Goal: Information Seeking & Learning: Learn about a topic

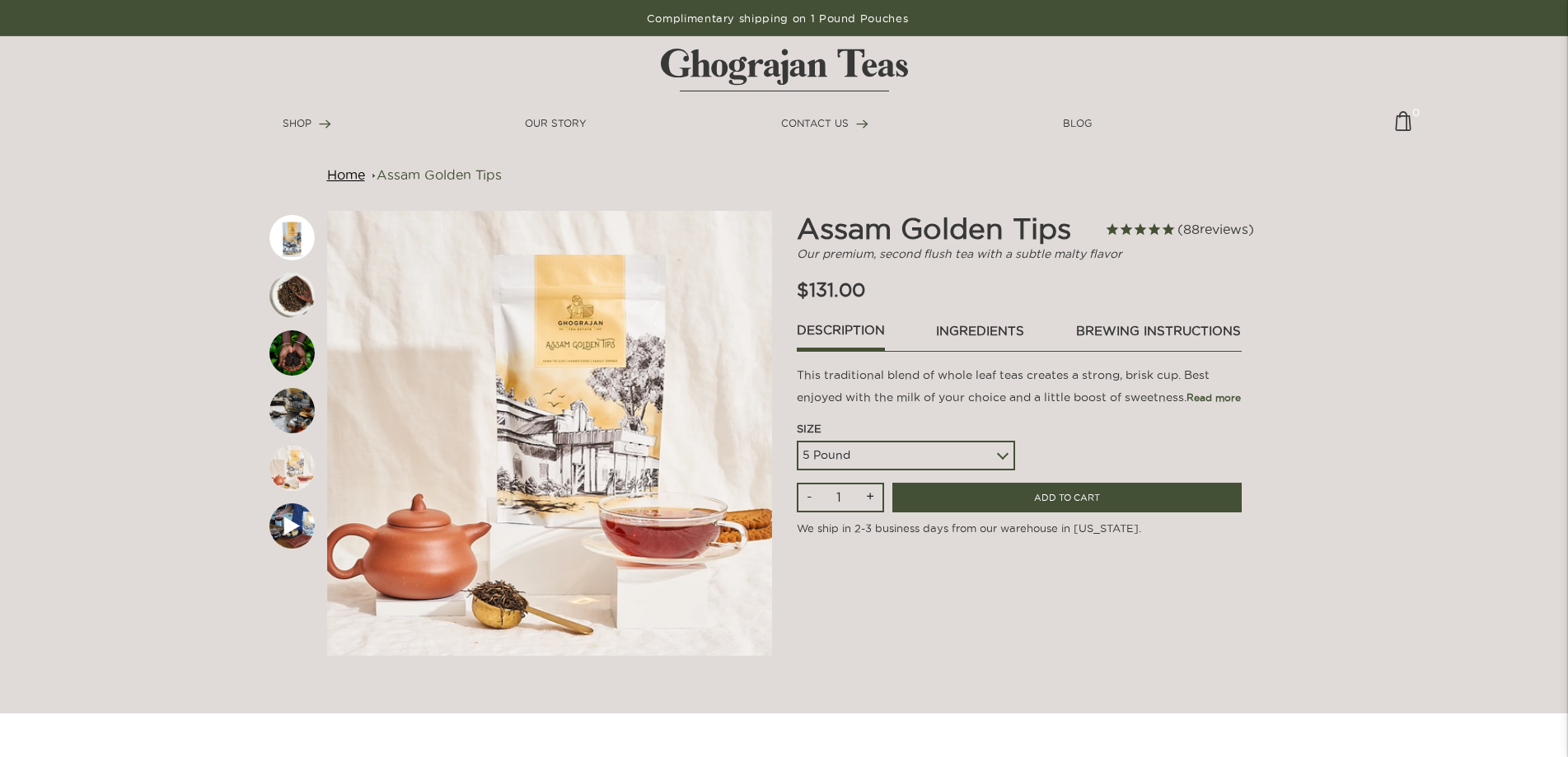
click at [797, 441] on select "5 Pound 10 Pound Paper Sack - 44 lbs" at bounding box center [906, 456] width 218 height 30
click option "10 Pound" at bounding box center [0, 0] width 0 height 0
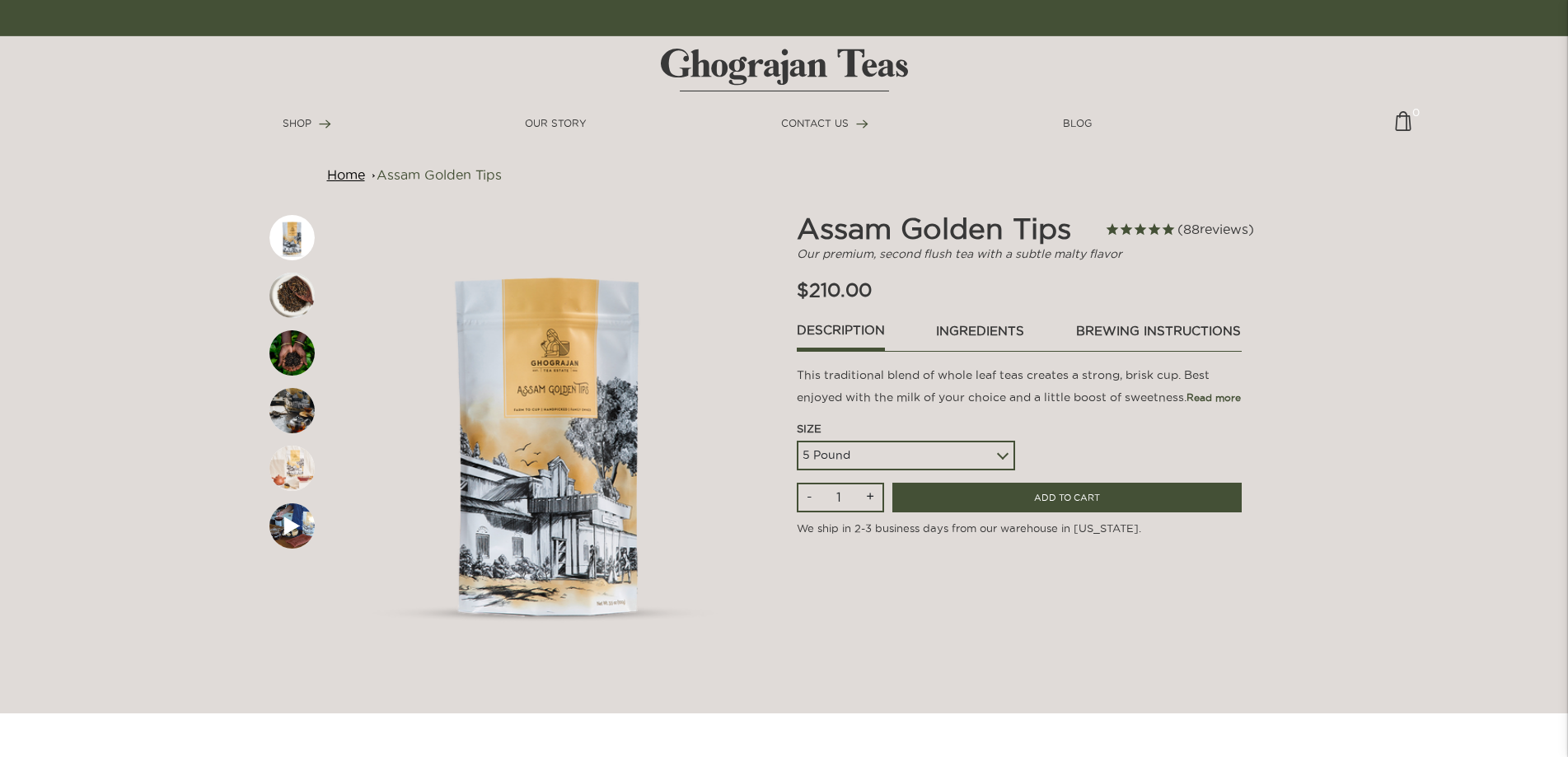
click at [1007, 470] on div "5 Pound 10 Pound Paper Sack - 44 lbs" at bounding box center [906, 456] width 218 height 30
click at [1006, 470] on div "5 Pound 10 Pound Paper Sack - 44 lbs" at bounding box center [906, 456] width 218 height 30
click at [797, 441] on select "5 Pound 10 Pound Paper Sack - 44 lbs" at bounding box center [906, 456] width 218 height 30
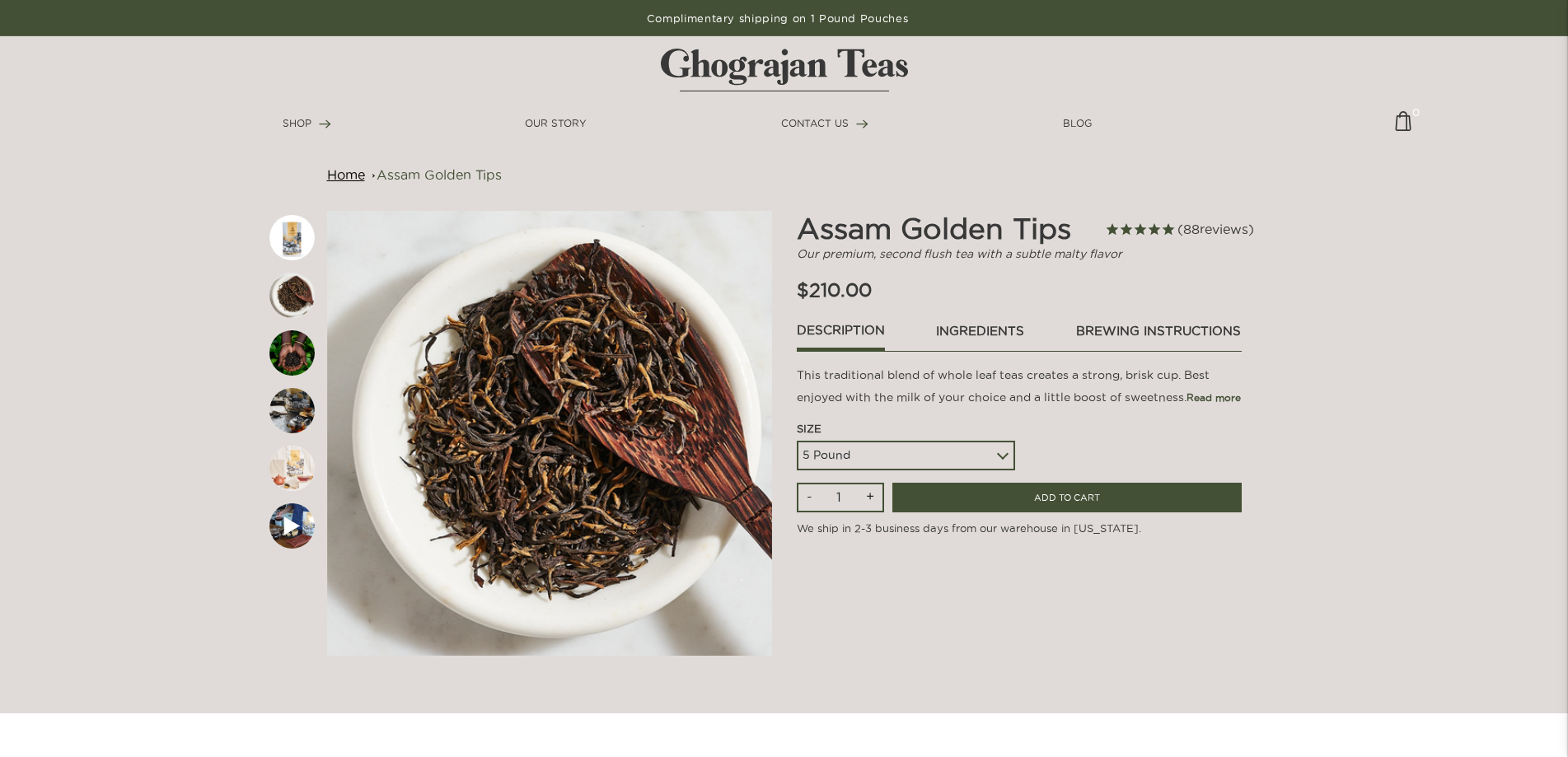
click option "5 Pound" at bounding box center [0, 0] width 0 height 0
click at [1000, 470] on div "5 Pound 10 Pound Paper Sack - 44 lbs" at bounding box center [906, 456] width 218 height 30
click at [1001, 470] on div "5 Pound 10 Pound Paper Sack - 44 lbs" at bounding box center [906, 456] width 218 height 30
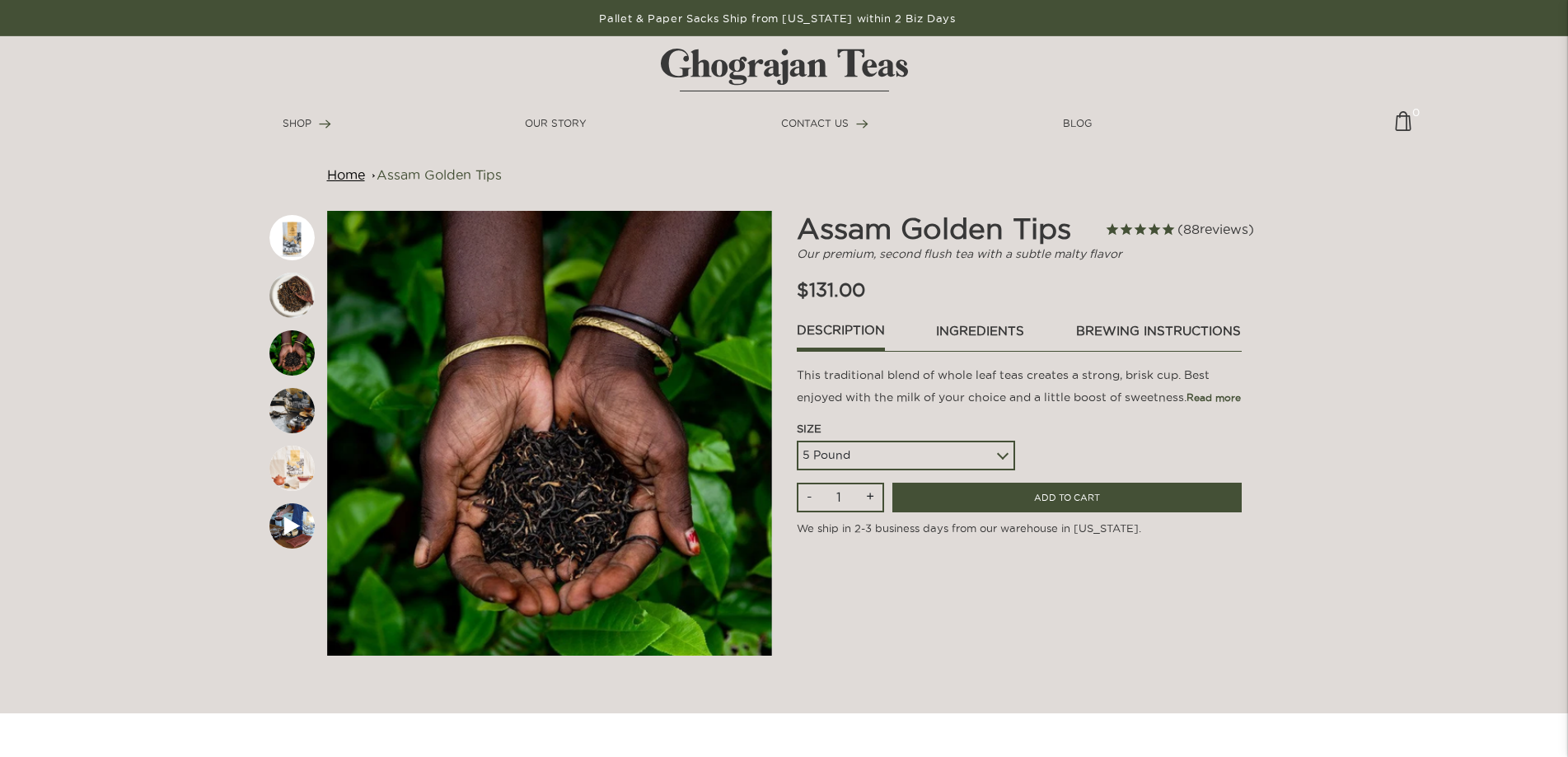
click at [797, 441] on select "5 Pound 10 Pound Paper Sack - 44 lbs" at bounding box center [906, 456] width 218 height 30
click option "10 Pound" at bounding box center [0, 0] width 0 height 0
click at [797, 441] on select "5 Pound 10 Pound Paper Sack - 44 lbs" at bounding box center [906, 456] width 218 height 30
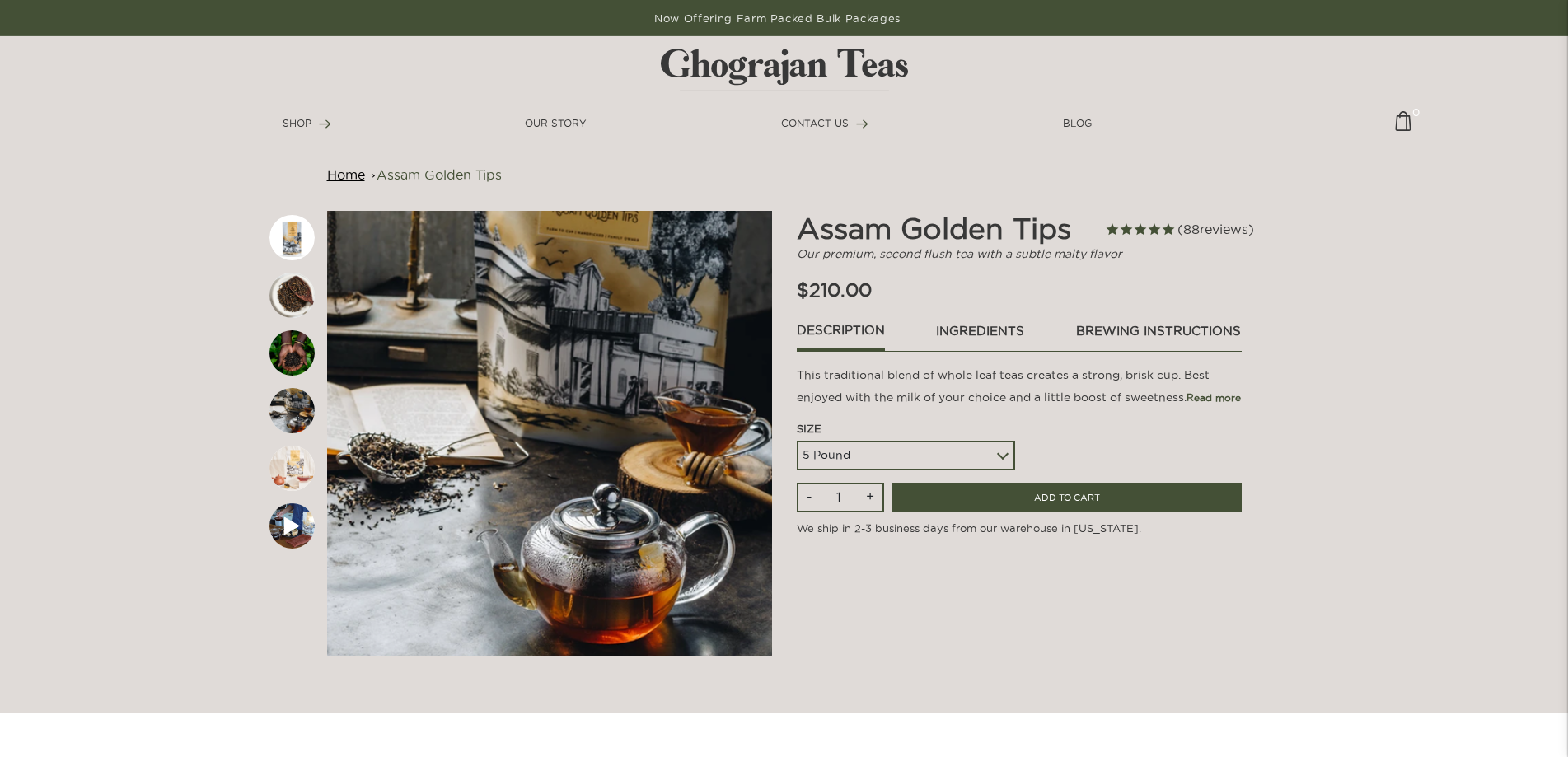
click option "Paper Sack - 44 lbs" at bounding box center [0, 0] width 0 height 0
click at [797, 441] on select "5 Pound 10 Pound Paper Sack - 44 lbs" at bounding box center [906, 456] width 218 height 30
click option "10 Pound" at bounding box center [0, 0] width 0 height 0
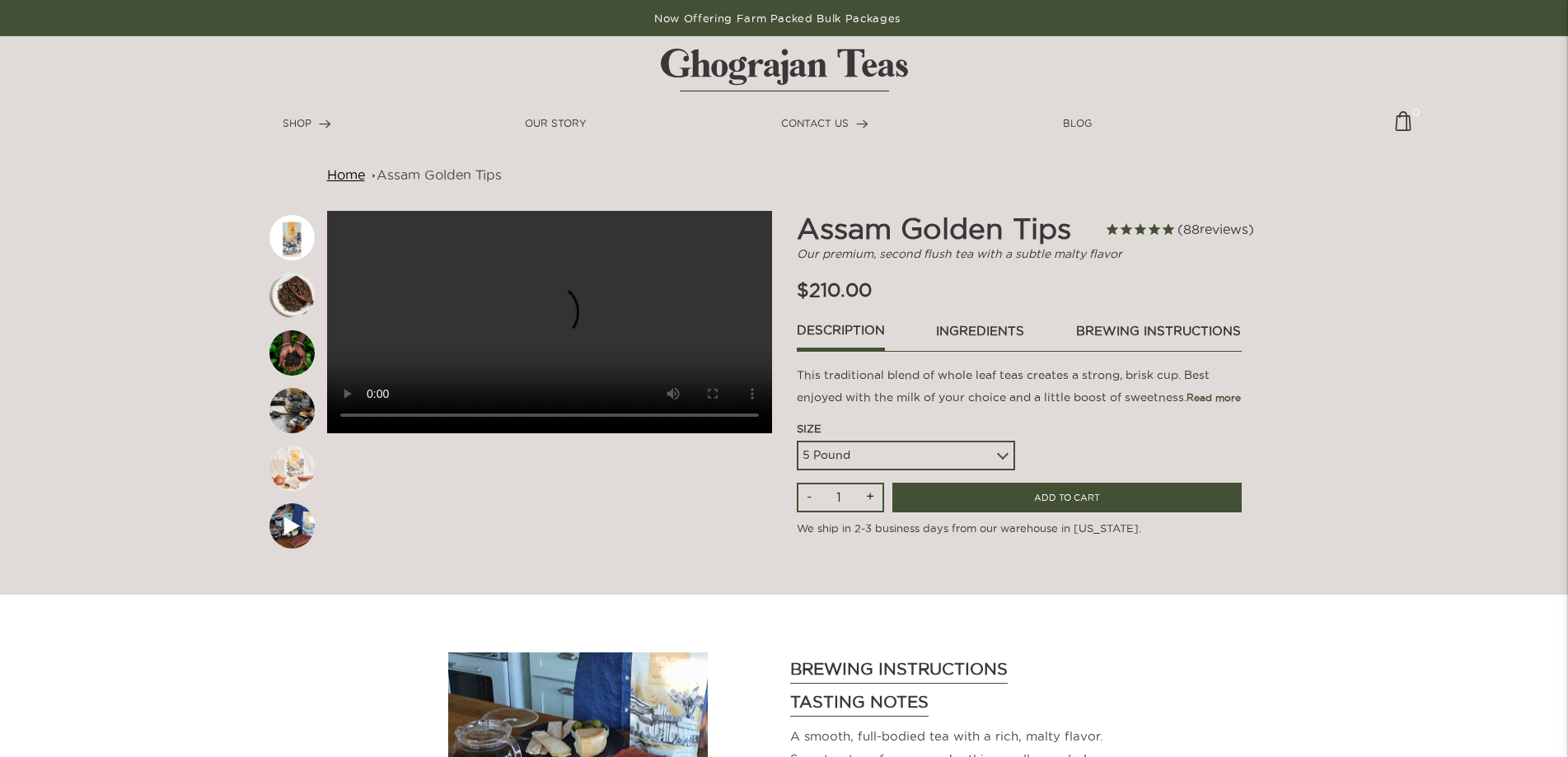
click at [1002, 470] on div "5 Pound 10 Pound Paper Sack - 44 lbs" at bounding box center [906, 456] width 218 height 30
click at [797, 441] on select "5 Pound 10 Pound Paper Sack - 44 lbs" at bounding box center [906, 456] width 218 height 30
select select
click option "5 Pound" at bounding box center [0, 0] width 0 height 0
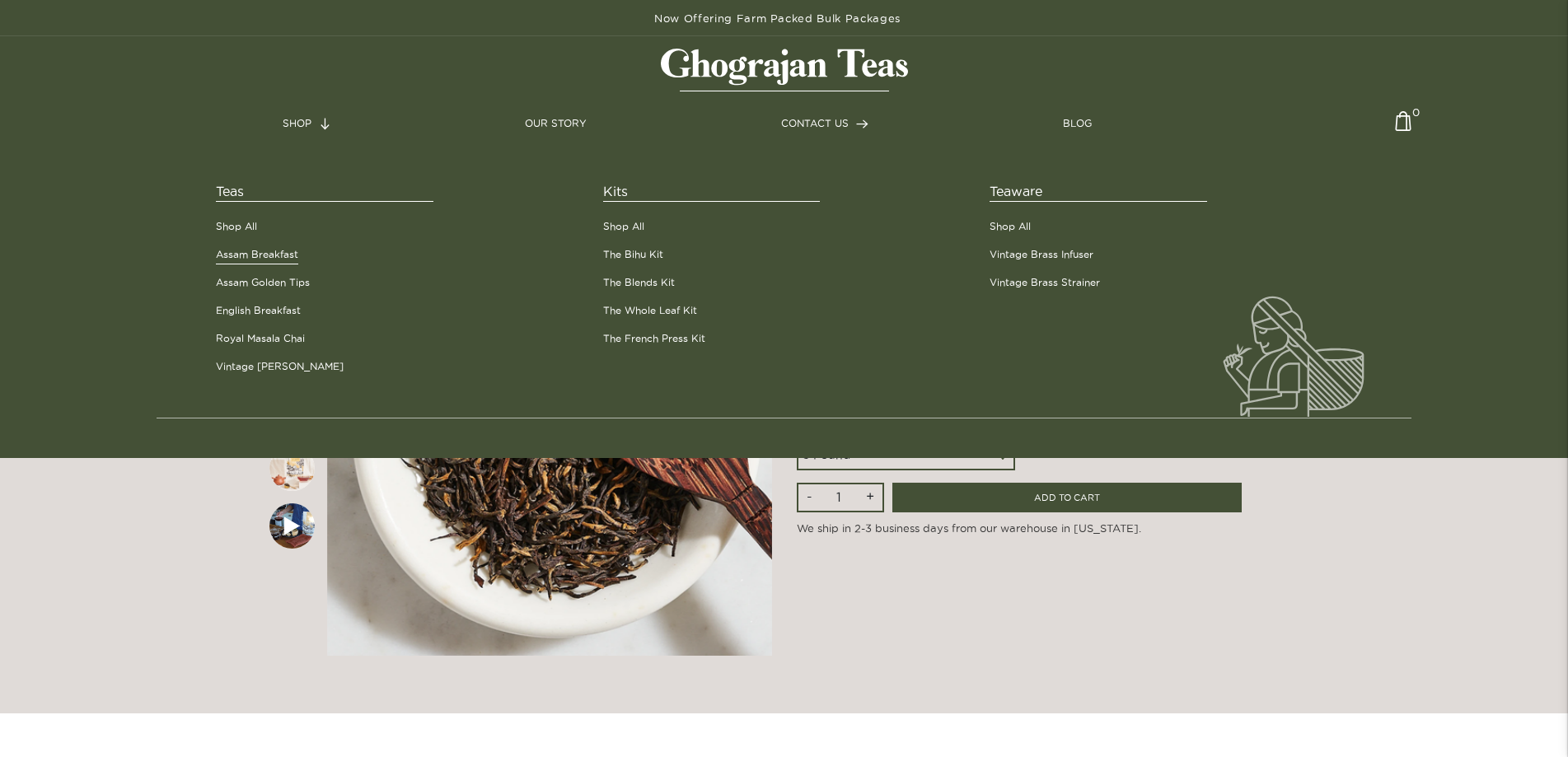
click at [251, 255] on link "Assam Breakfast" at bounding box center [257, 255] width 82 height 15
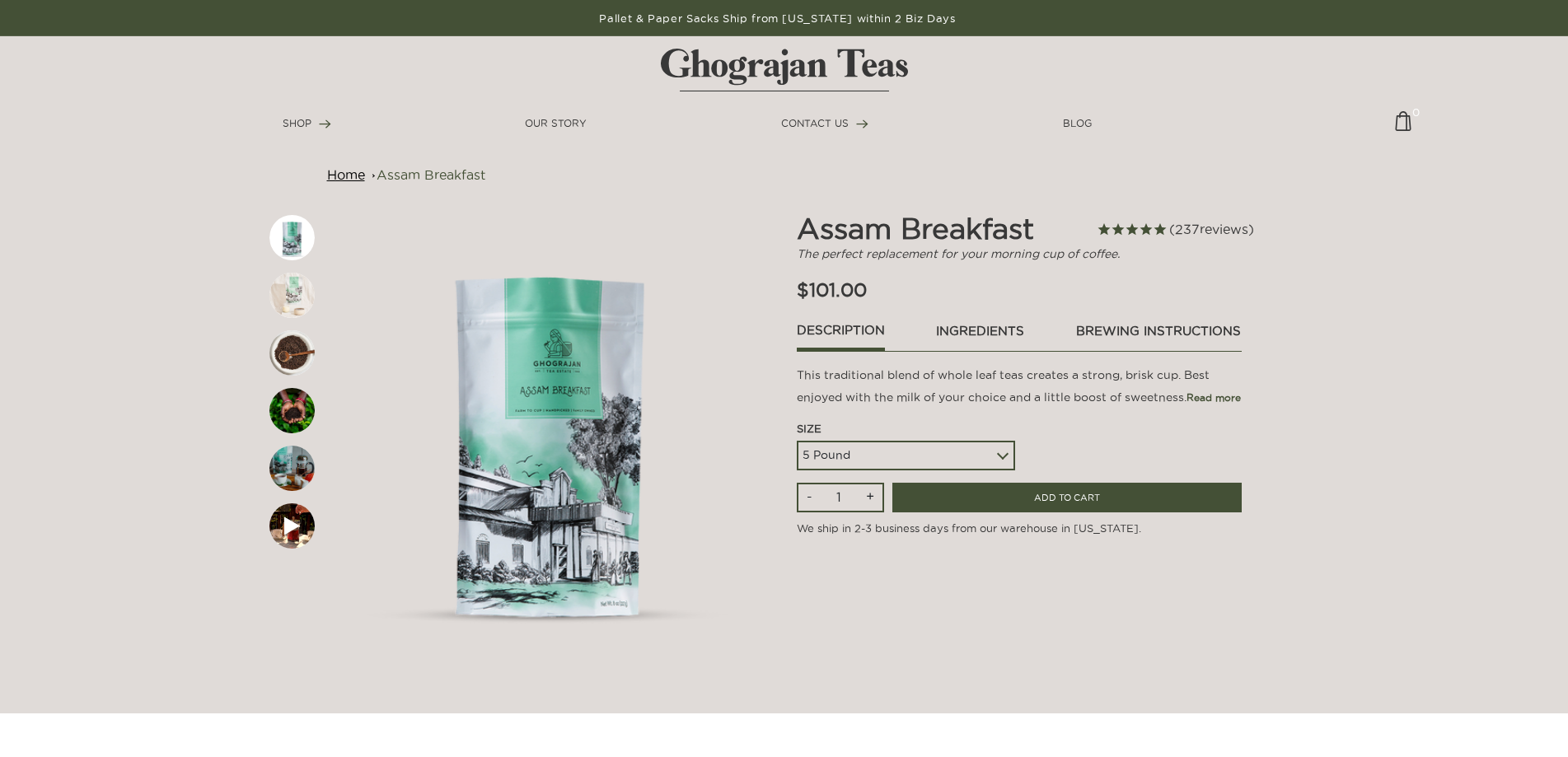
click at [980, 331] on link "ingredients" at bounding box center [980, 335] width 90 height 28
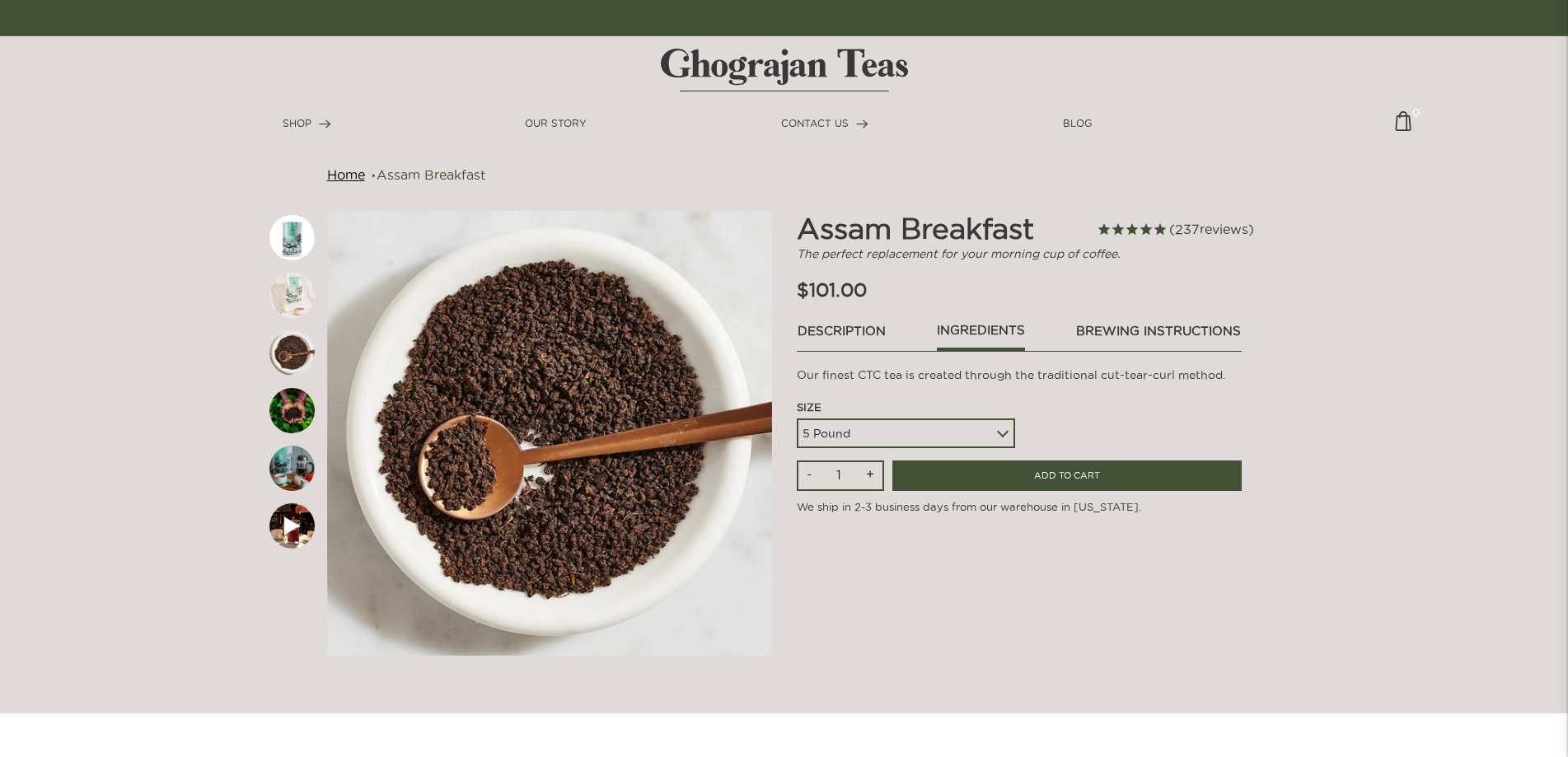
click at [1200, 229] on span "reviews" at bounding box center [1224, 229] width 49 height 15
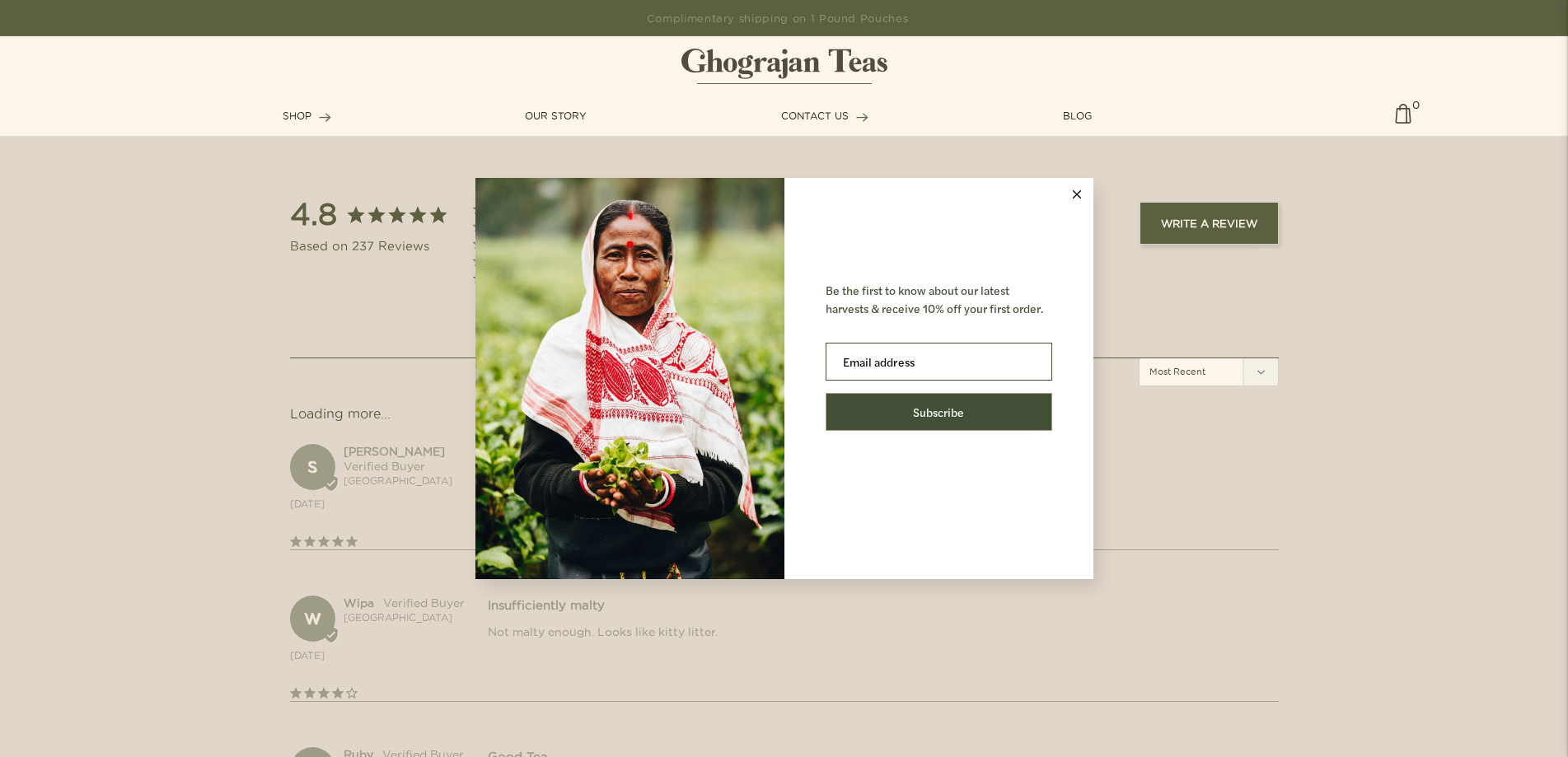
scroll to position [1766, 0]
click at [1076, 194] on line at bounding box center [1076, 195] width 7 height 7
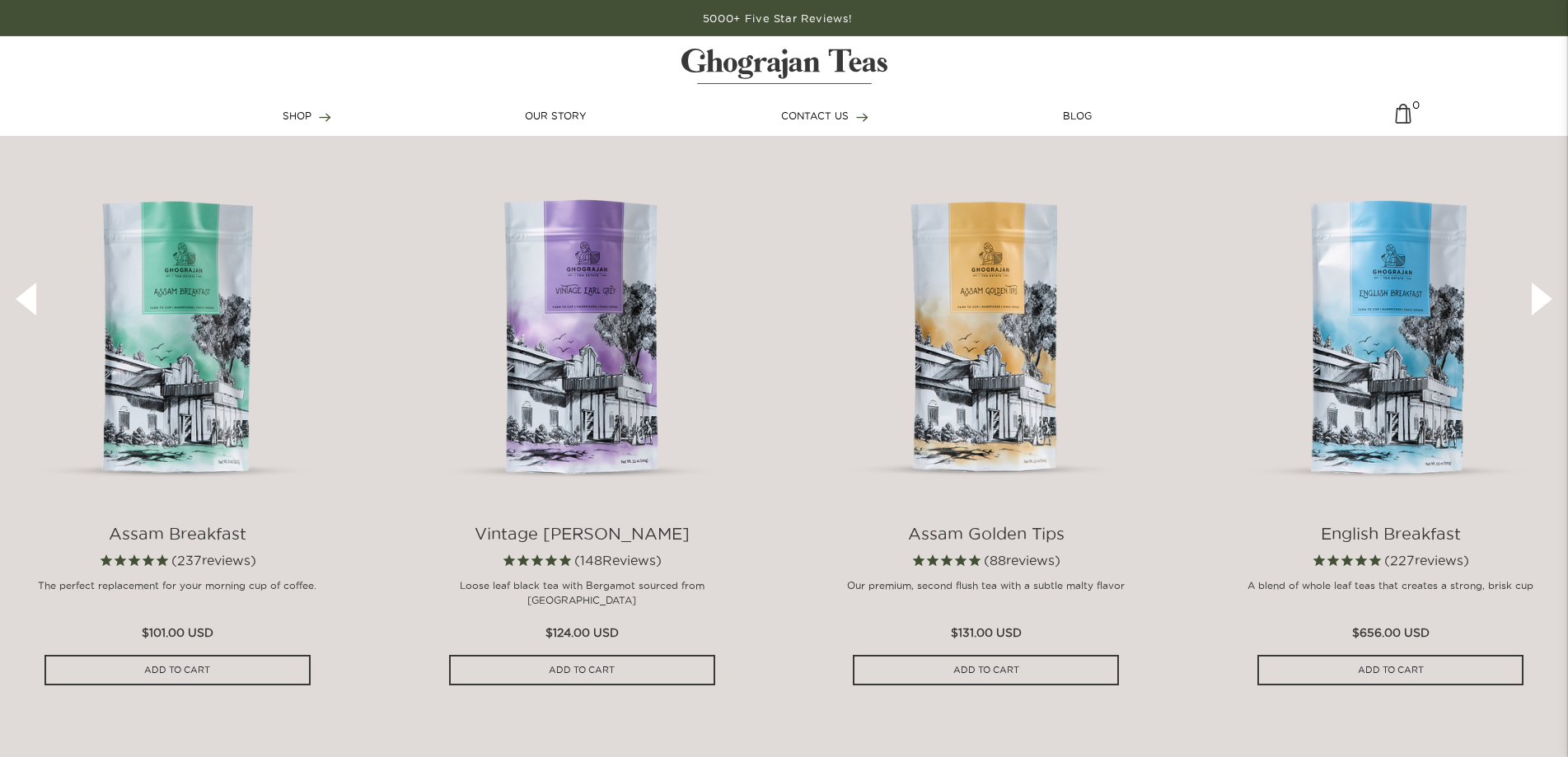
scroll to position [3025, 0]
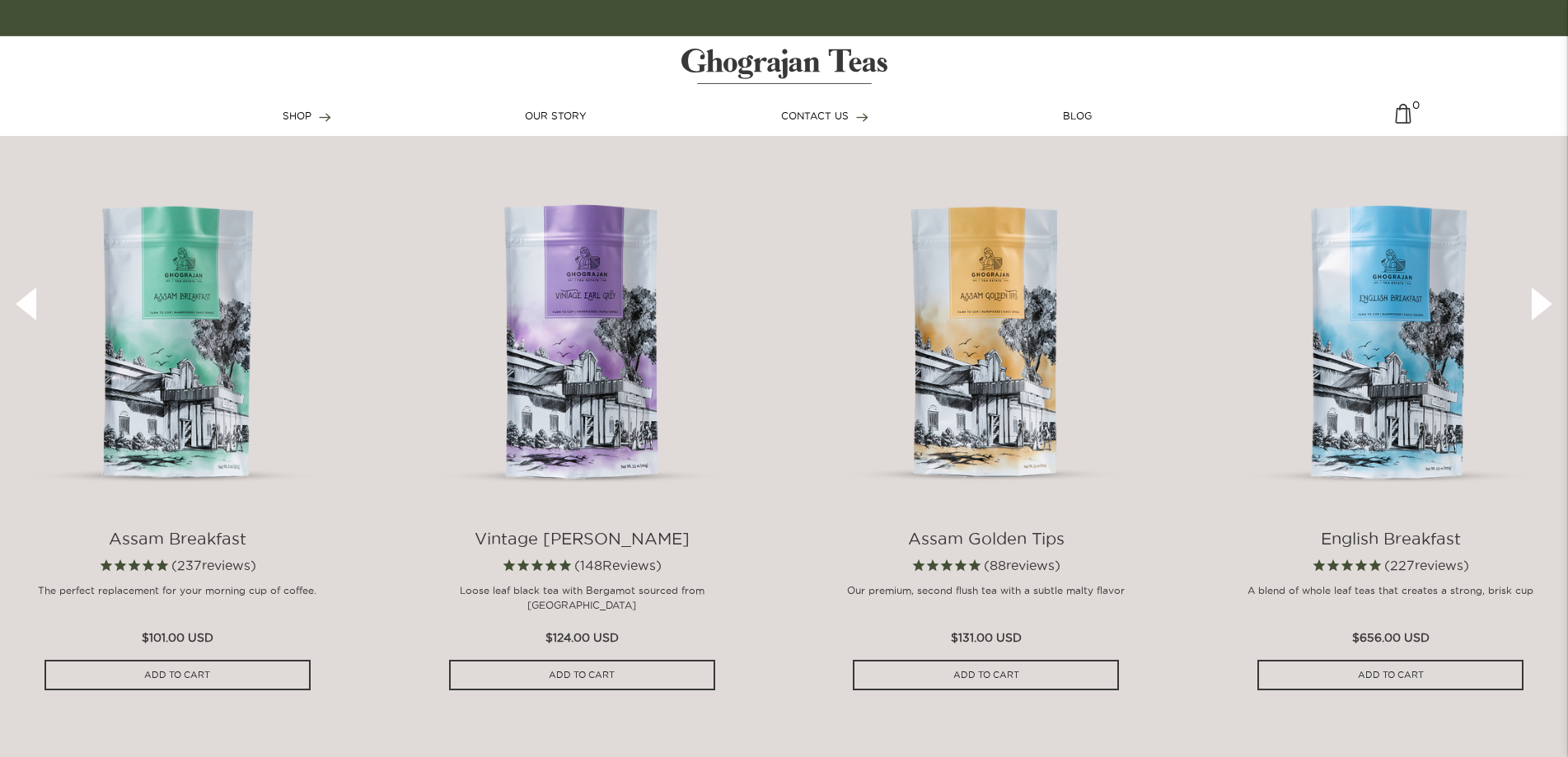
click at [1378, 544] on h4 "English Breakfast" at bounding box center [1390, 538] width 355 height 20
click at [1367, 408] on img at bounding box center [1390, 330] width 355 height 355
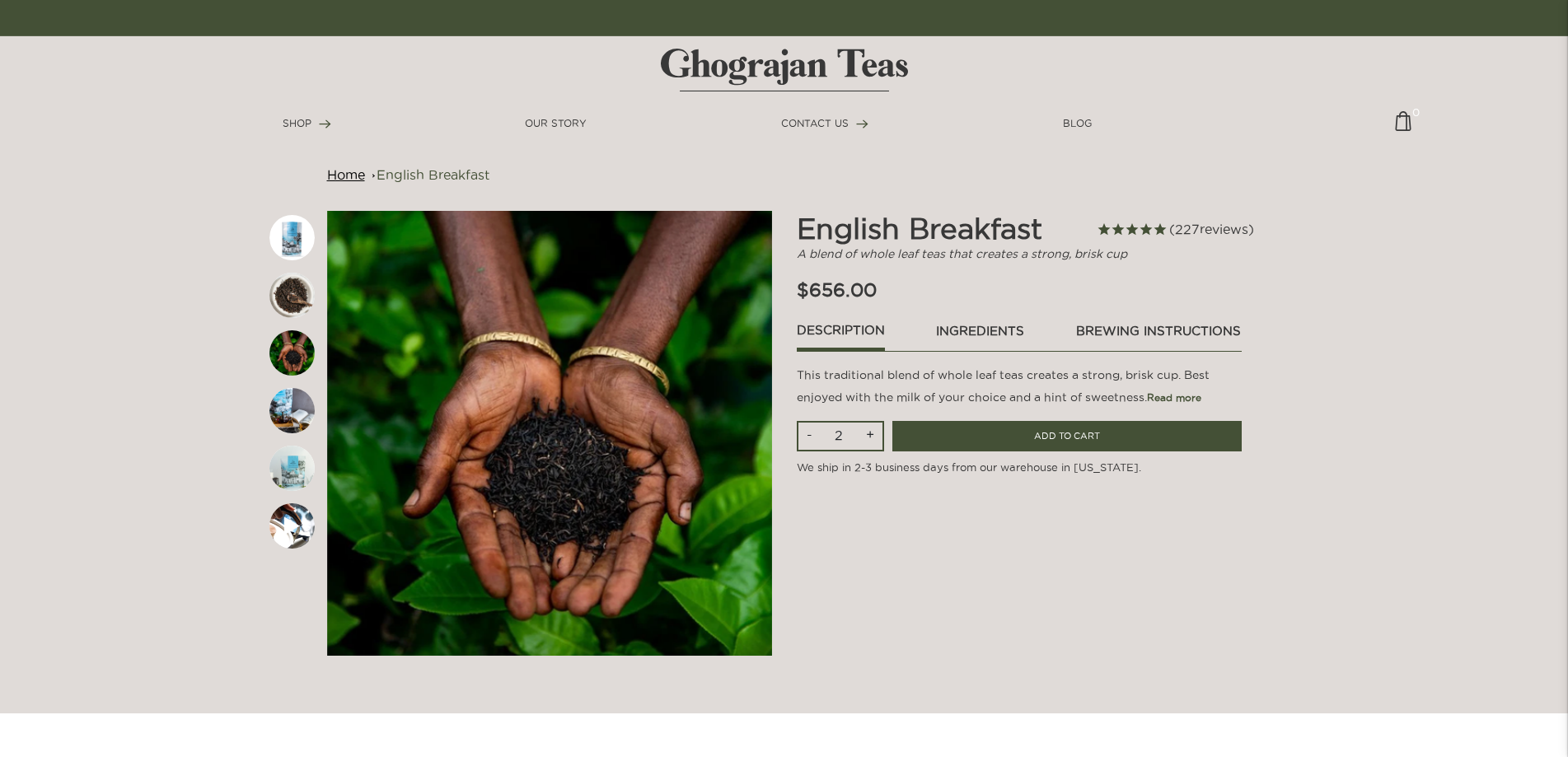
click at [842, 432] on input "2" at bounding box center [839, 434] width 29 height 24
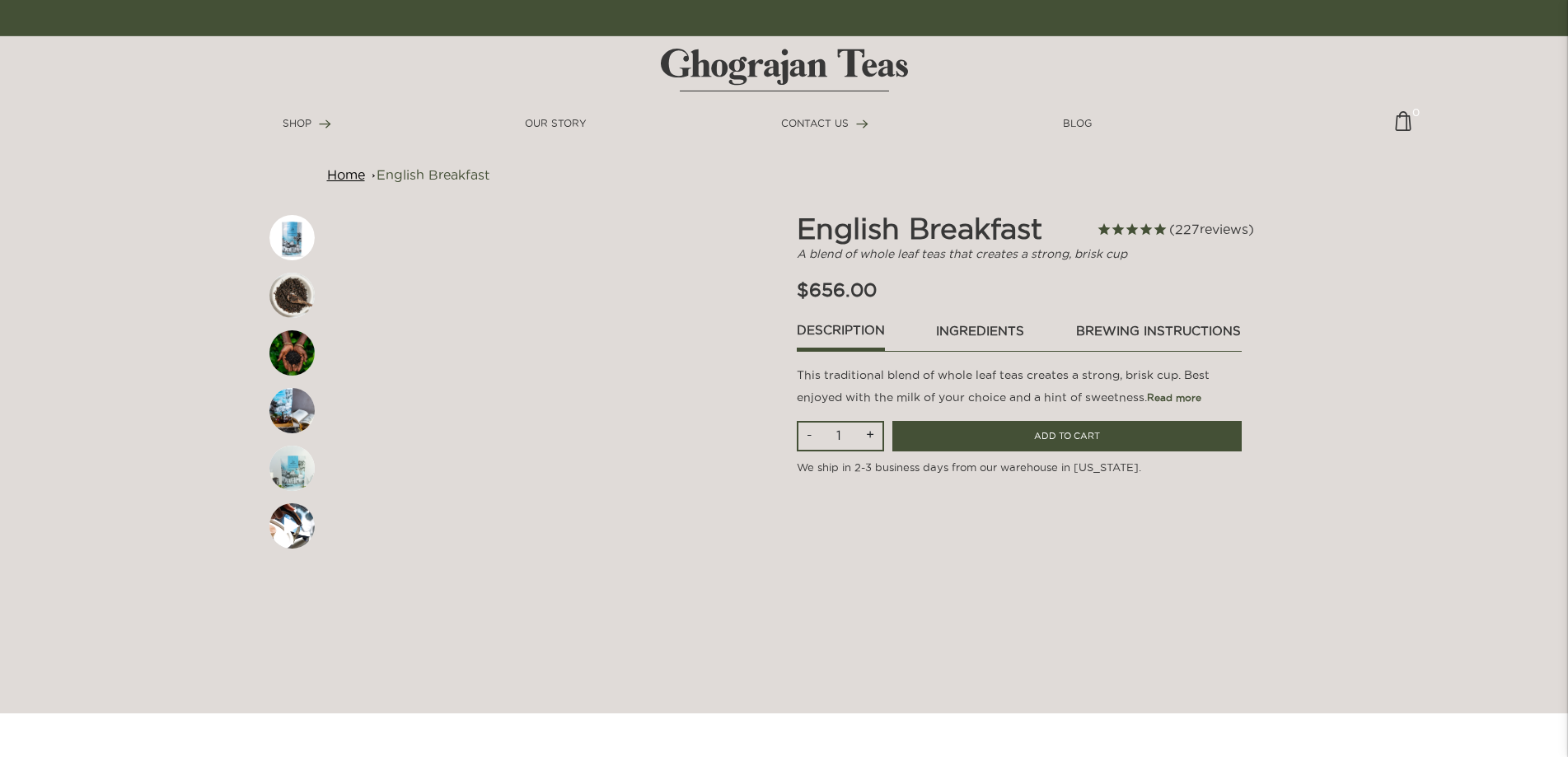
type input "1"
click at [840, 441] on input "1" at bounding box center [839, 434] width 29 height 24
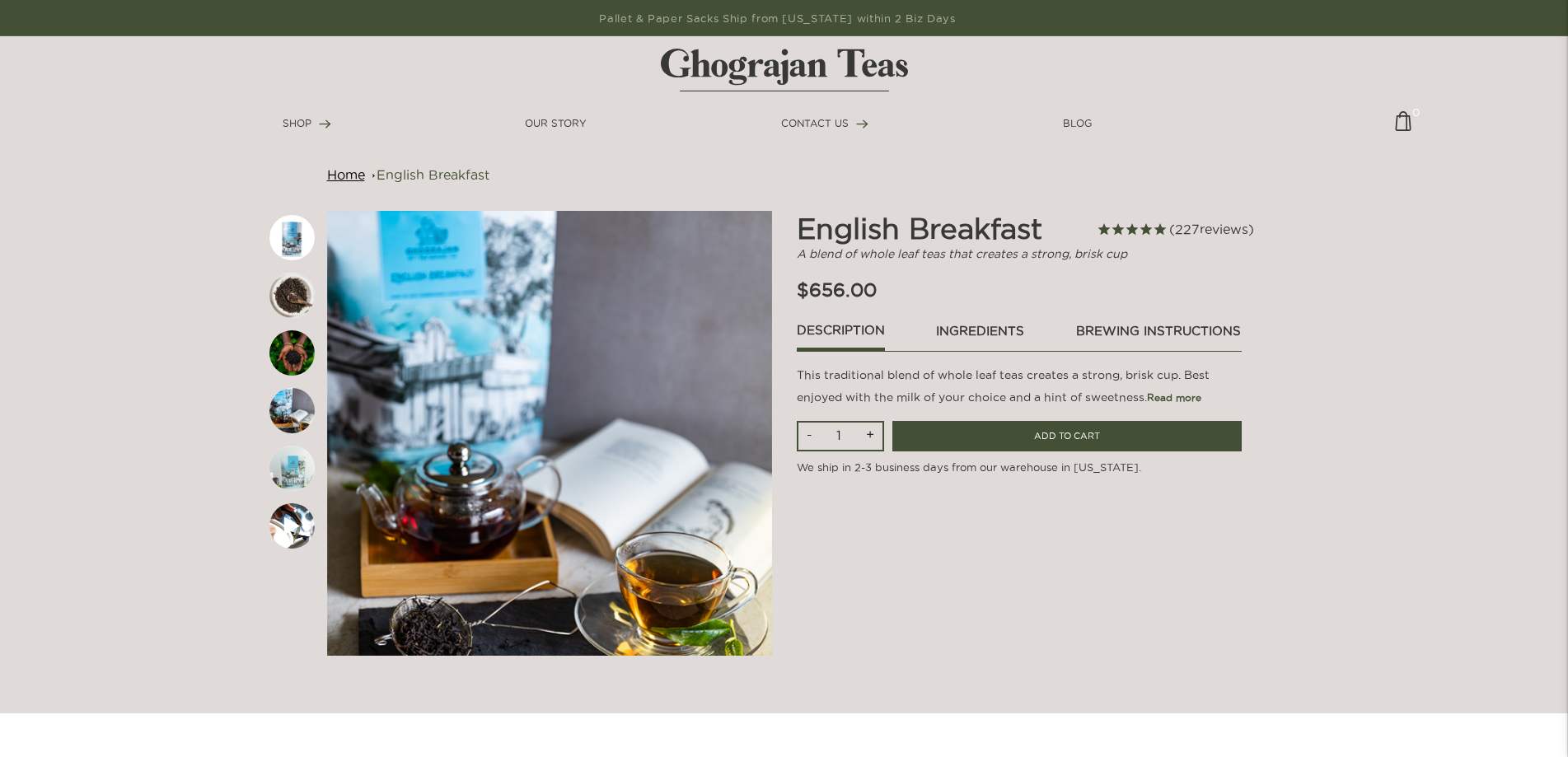
click at [987, 328] on link "ingredients" at bounding box center [980, 335] width 90 height 28
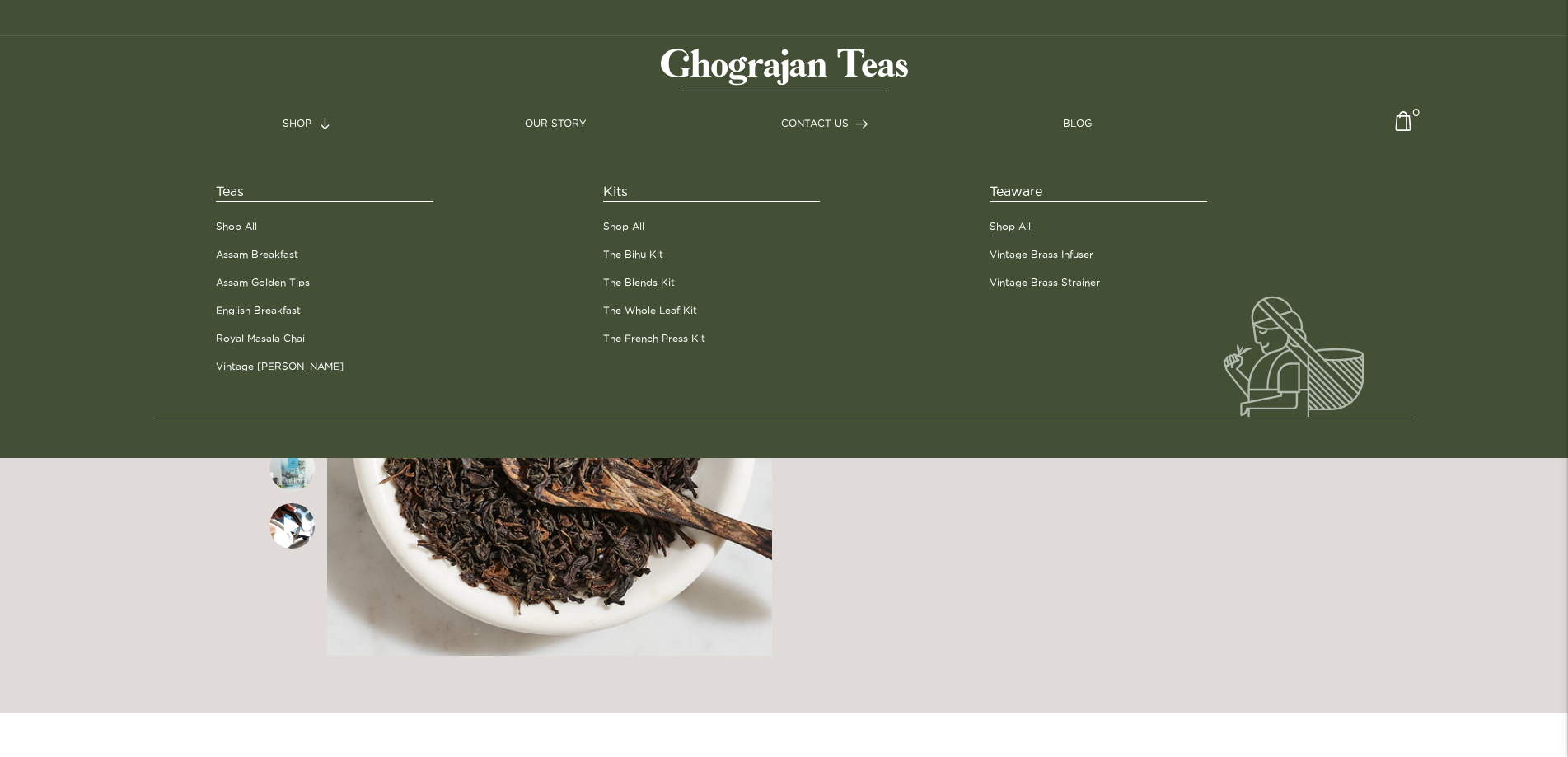
click at [1009, 229] on link "Shop All" at bounding box center [1010, 227] width 41 height 15
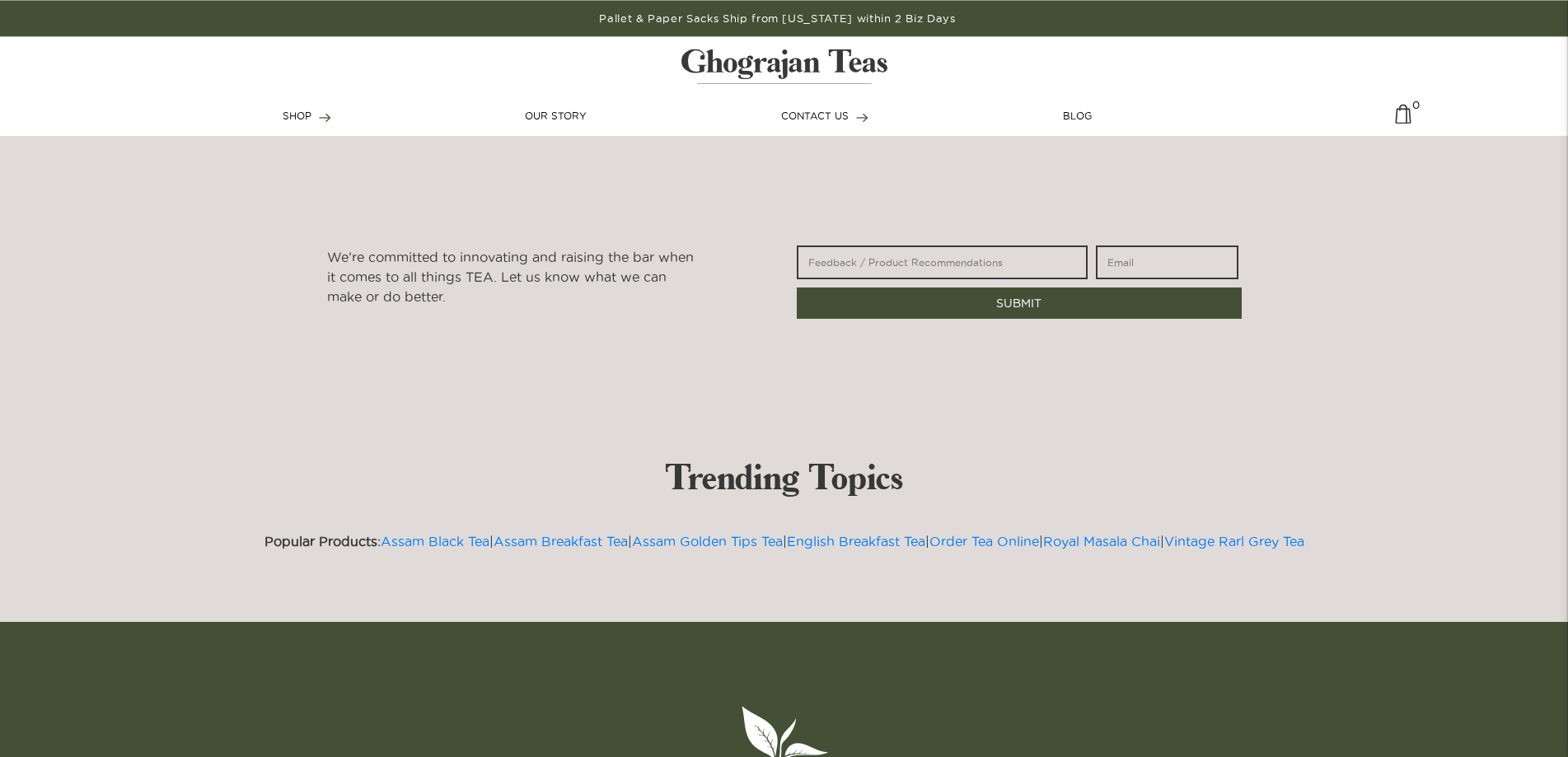
scroll to position [1470, 0]
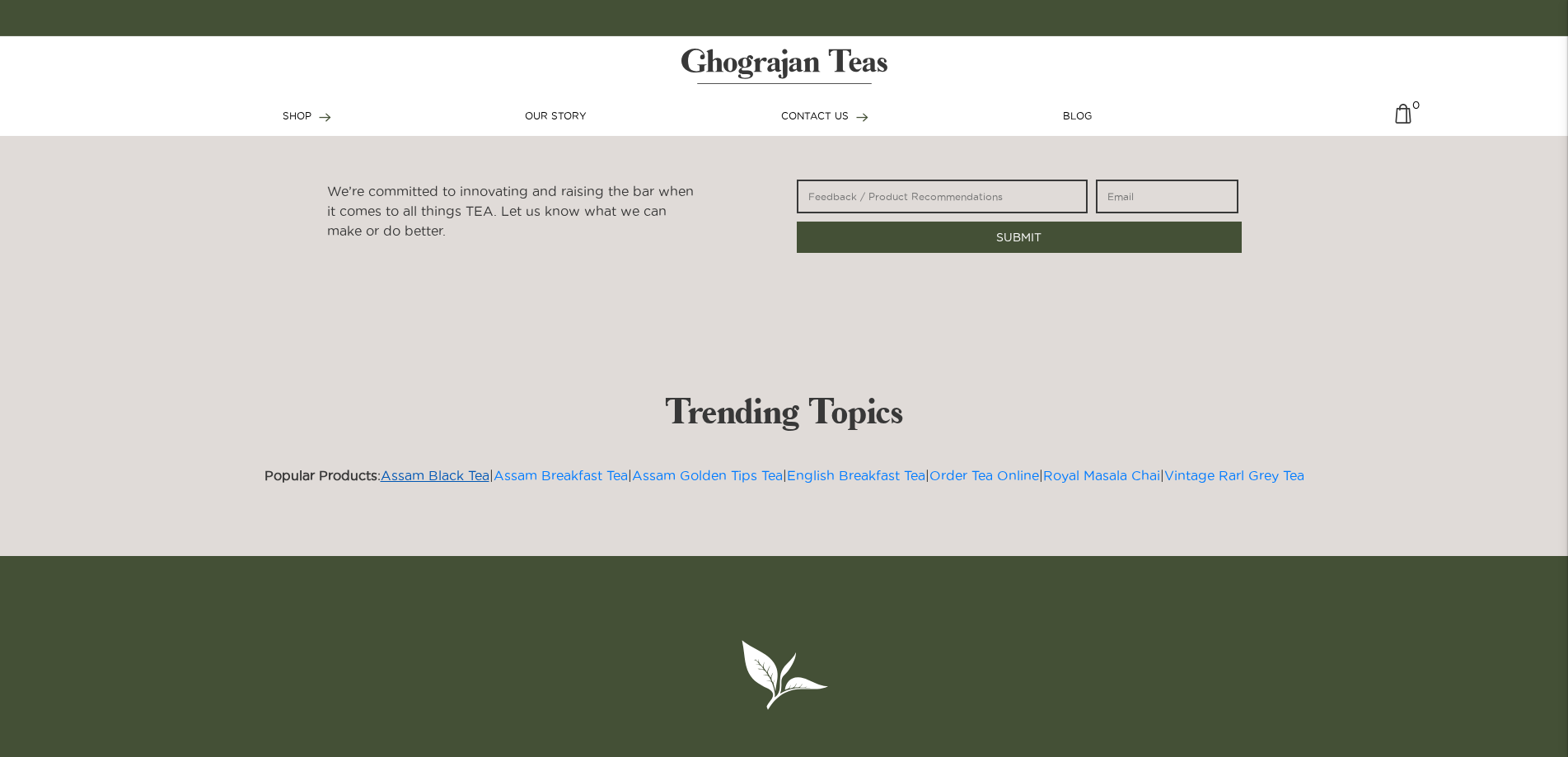
click at [416, 476] on link "Assam Black Tea" at bounding box center [435, 475] width 109 height 15
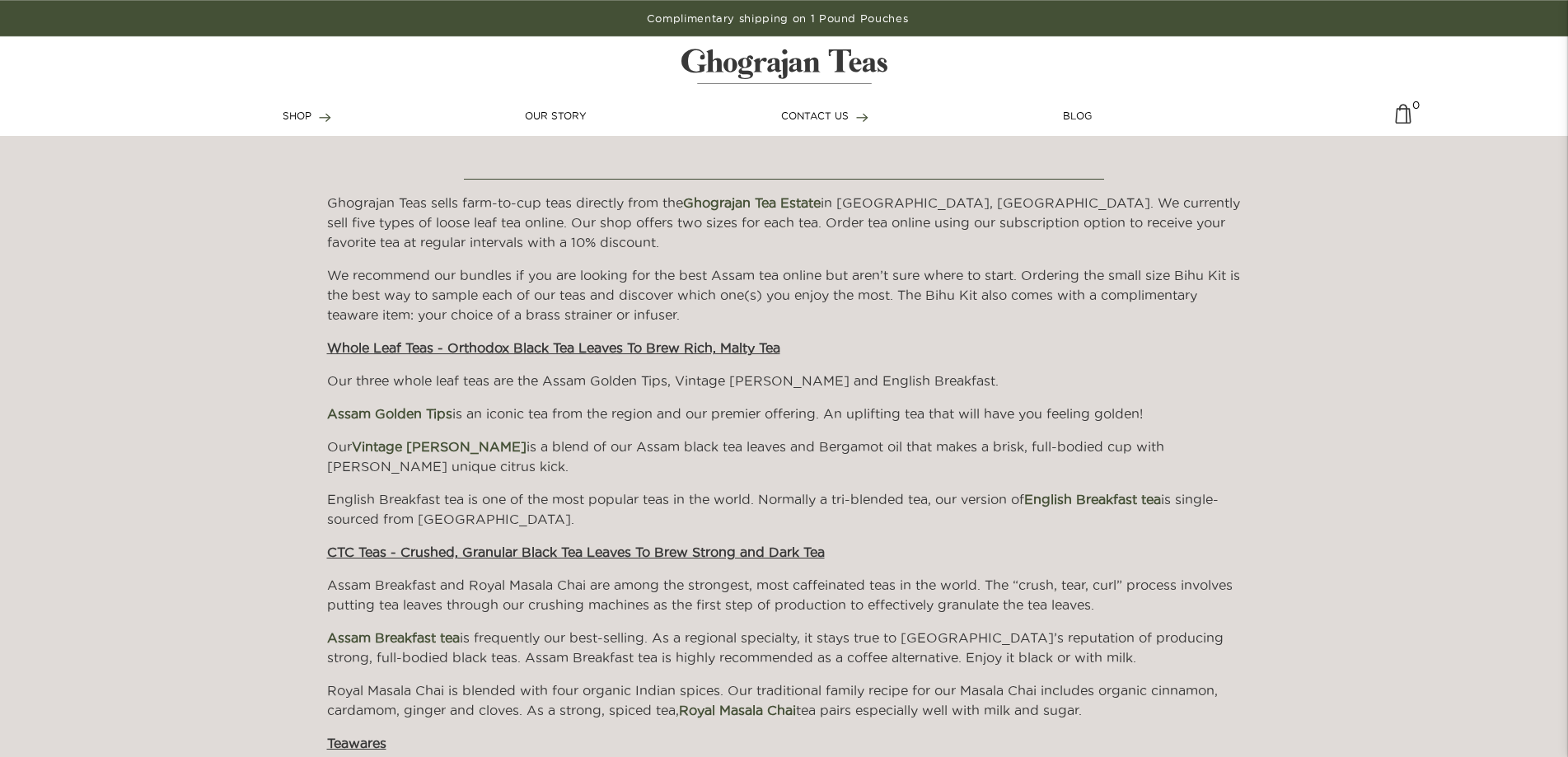
scroll to position [2939, 0]
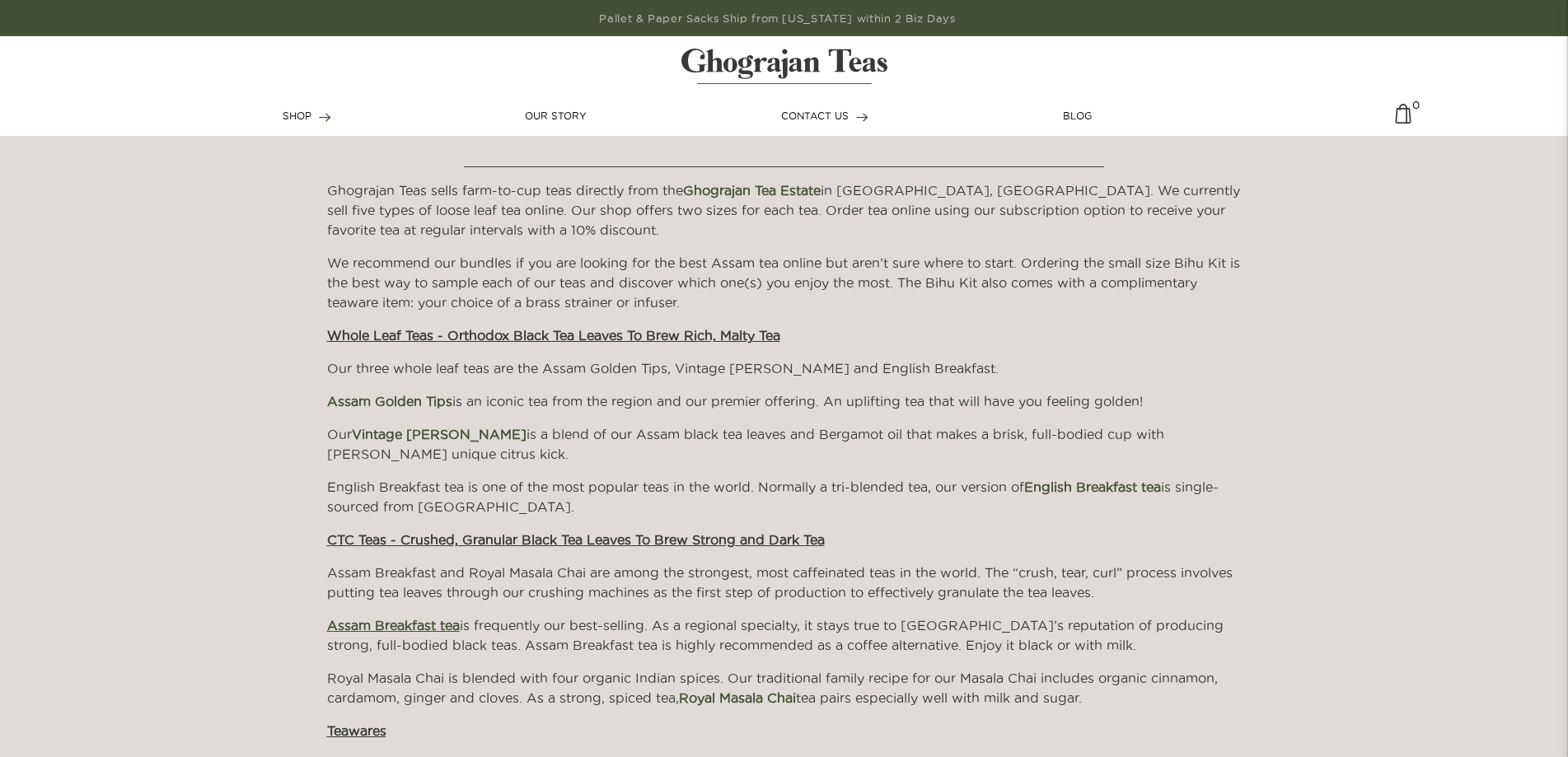
click at [406, 625] on span "Assam Breakfast tea" at bounding box center [394, 625] width 132 height 15
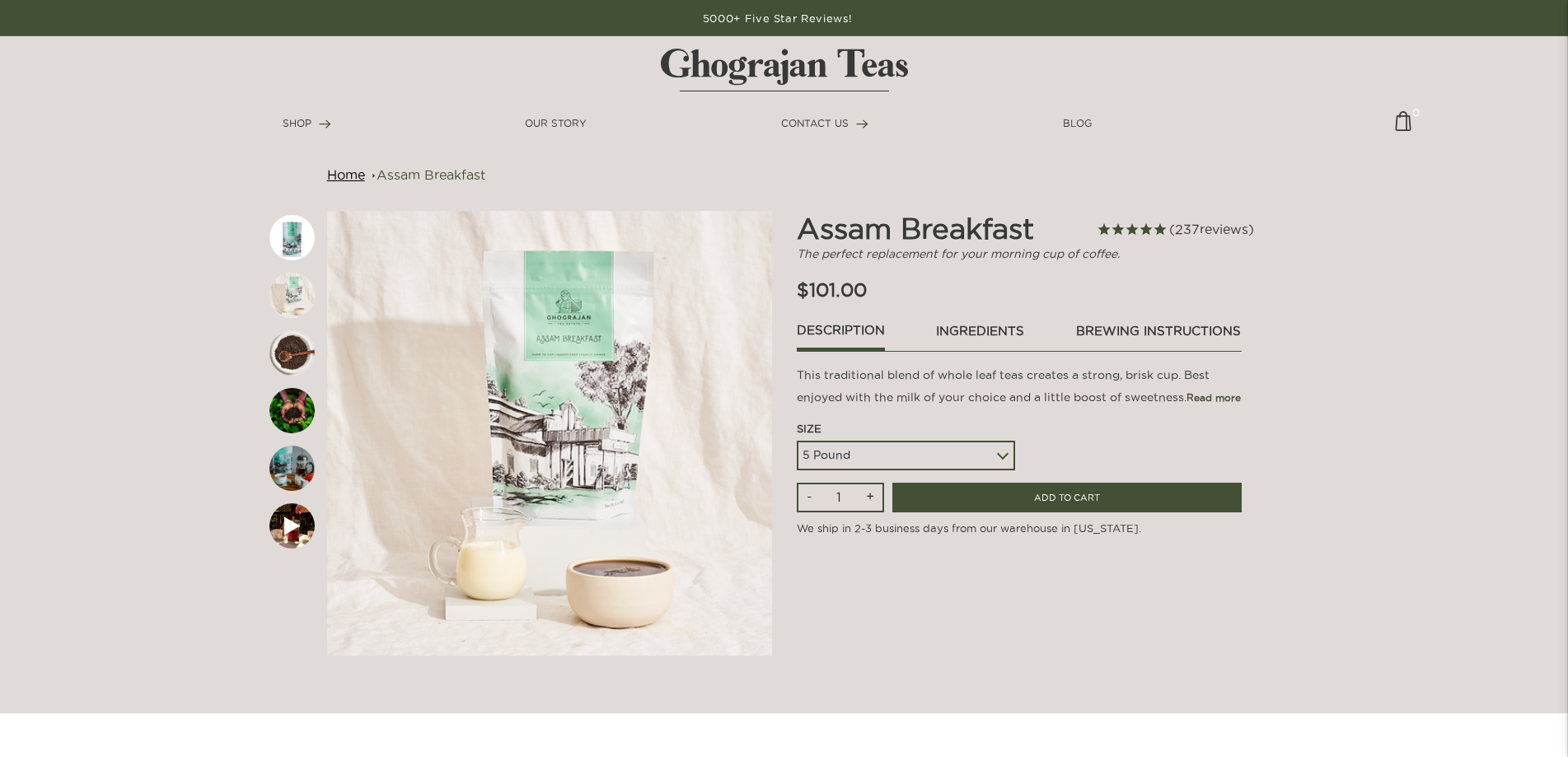
click at [1195, 227] on span "237 reviews" at bounding box center [1211, 229] width 85 height 15
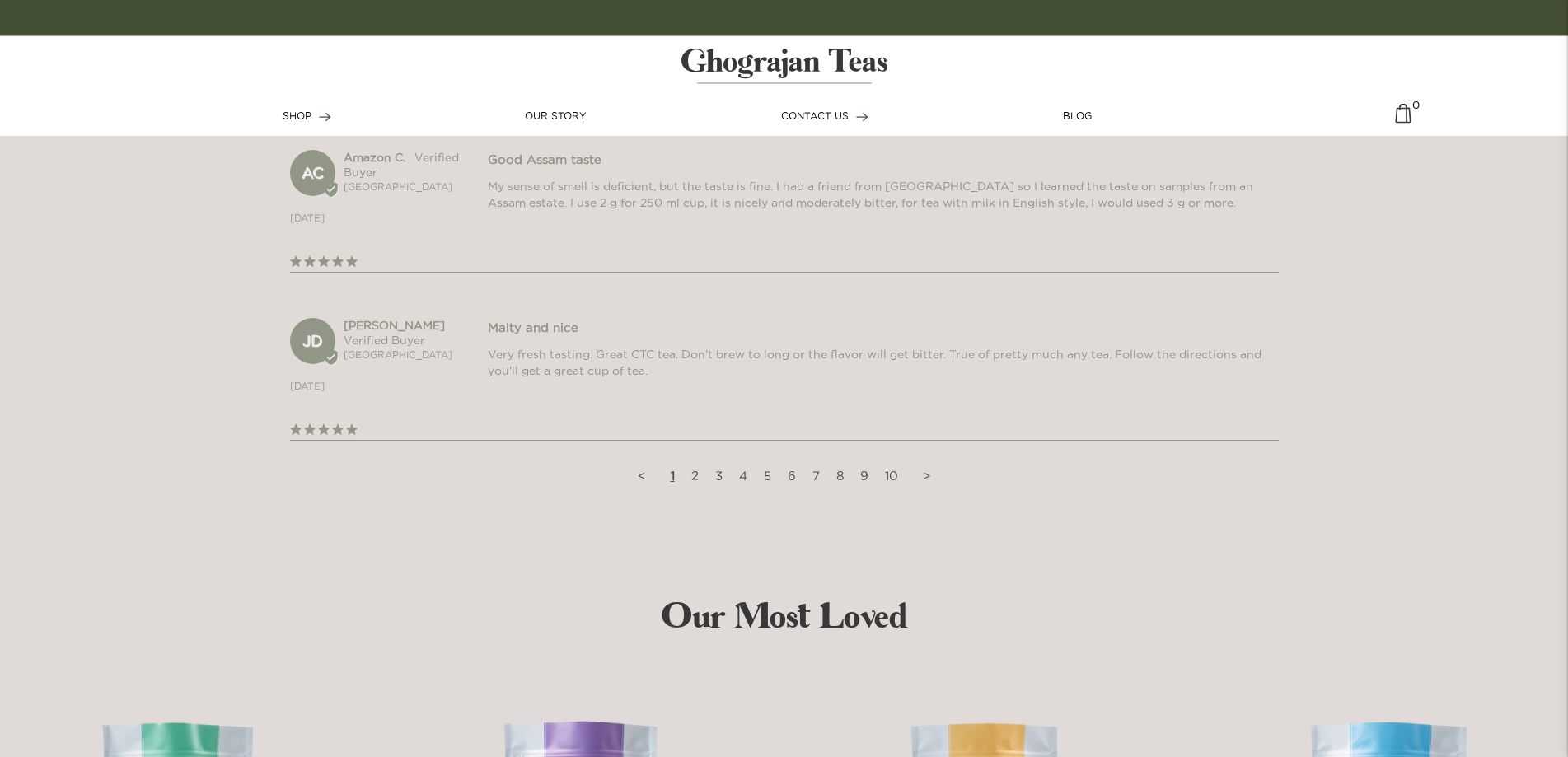
scroll to position [2525, 0]
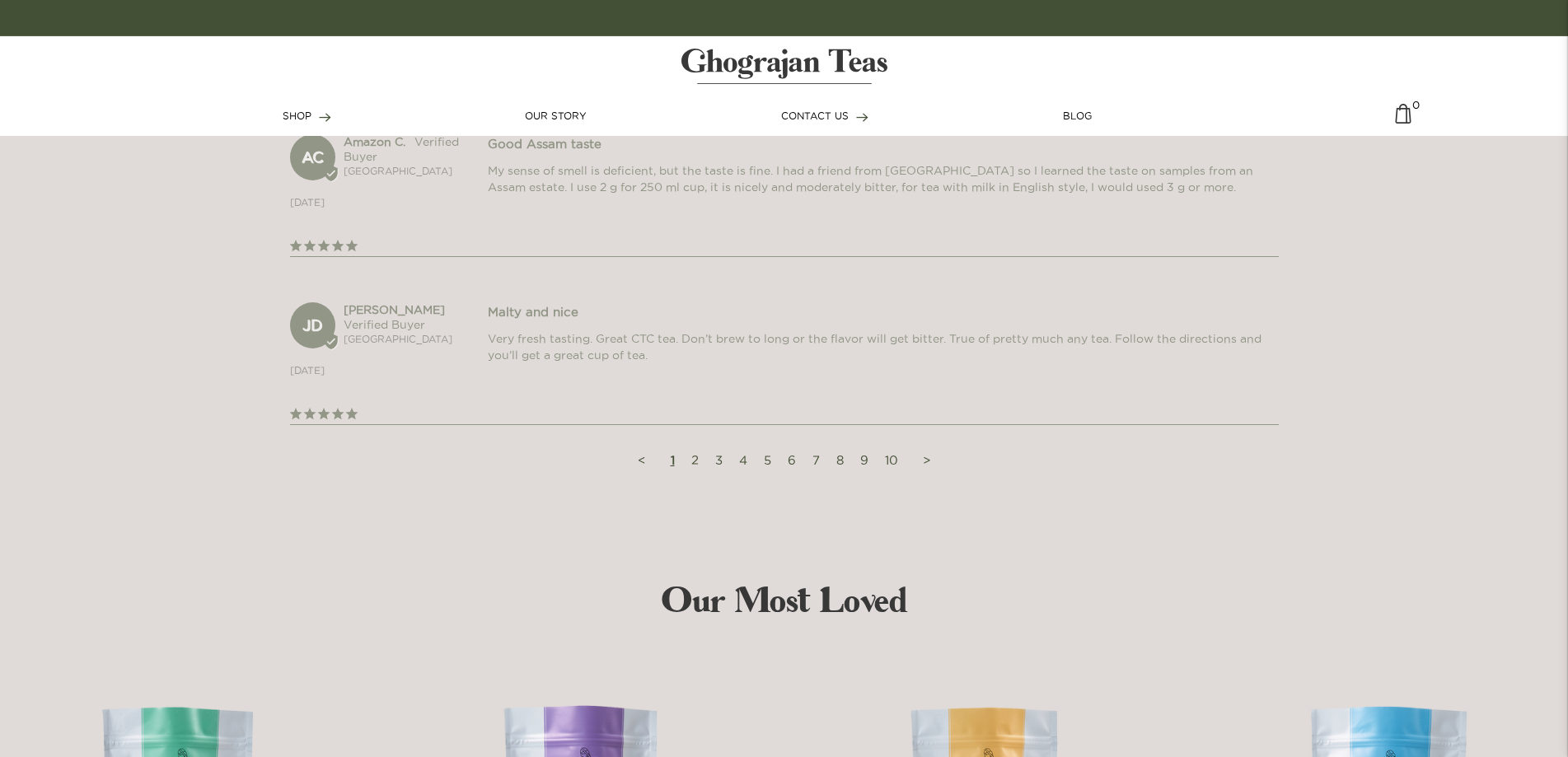
click at [696, 468] on link "2" at bounding box center [695, 460] width 24 height 31
click at [693, 469] on link "2" at bounding box center [695, 460] width 24 height 31
